Goal: Information Seeking & Learning: Find specific fact

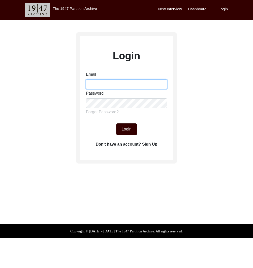
click at [126, 87] on input "Email" at bounding box center [126, 84] width 81 height 10
type input "[EMAIL_ADDRESS][DOMAIN_NAME]"
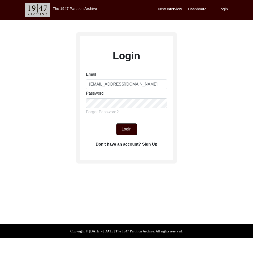
click at [129, 129] on button "Login" at bounding box center [126, 129] width 21 height 12
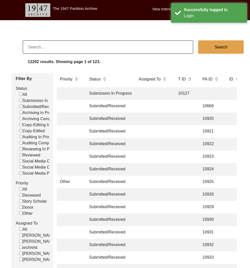
click at [130, 49] on input at bounding box center [108, 46] width 170 height 13
type input "[PERSON_NAME]"
checkbox input "false"
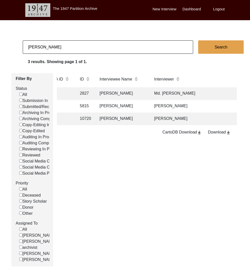
scroll to position [0, 5]
click at [96, 50] on input "[PERSON_NAME]" at bounding box center [108, 46] width 170 height 13
click at [96, 49] on input "[PERSON_NAME]" at bounding box center [108, 46] width 170 height 13
paste input "[PERSON_NAME]:"
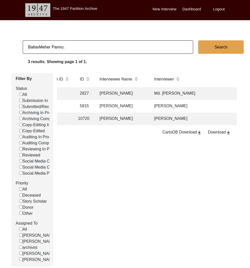
click at [96, 49] on input "BallavMeher Pannu:" at bounding box center [108, 46] width 170 height 13
paste input
type input "[PERSON_NAME]"
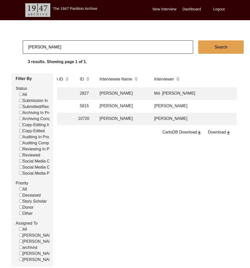
checkbox input "false"
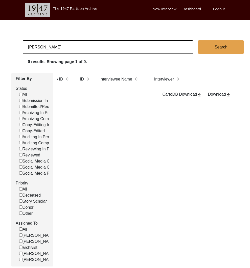
click at [85, 51] on input "[PERSON_NAME]" at bounding box center [108, 46] width 170 height 13
drag, startPoint x: 84, startPoint y: 51, endPoint x: 87, endPoint y: 49, distance: 3.0
click at [85, 51] on input "[PERSON_NAME]" at bounding box center [108, 46] width 170 height 13
paste input "Rai"
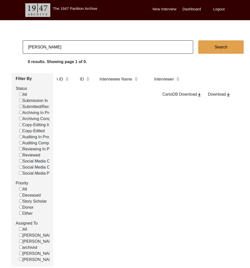
type input "[PERSON_NAME]"
checkbox input "false"
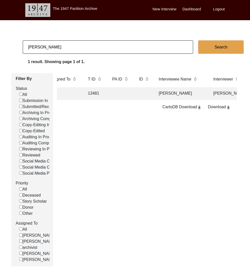
scroll to position [0, 0]
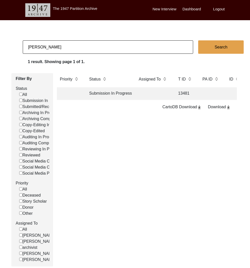
click at [102, 47] on input "[PERSON_NAME]" at bounding box center [108, 46] width 170 height 13
type input "[PERSON_NAME]"
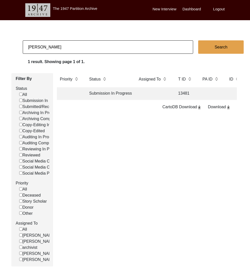
checkbox input "false"
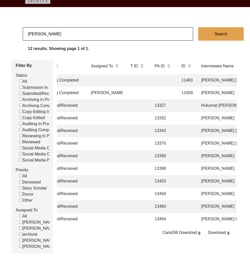
scroll to position [44, 0]
